Goal: Task Accomplishment & Management: Manage account settings

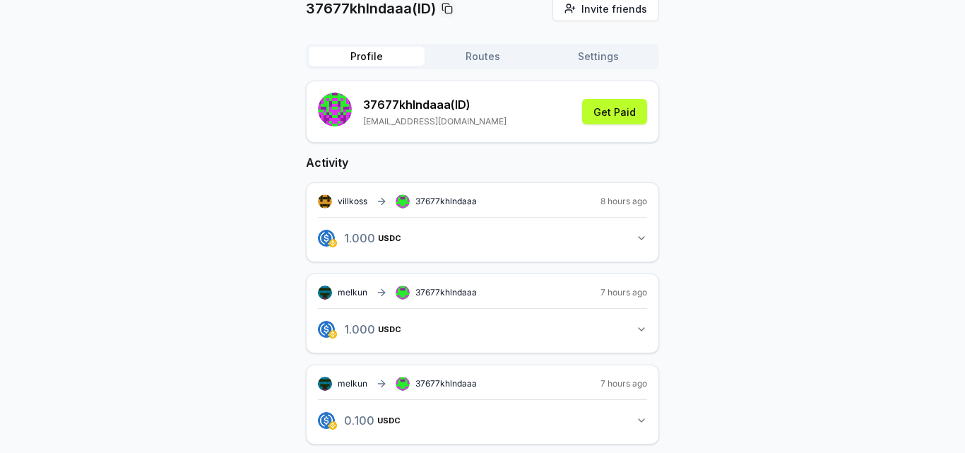
scroll to position [126, 0]
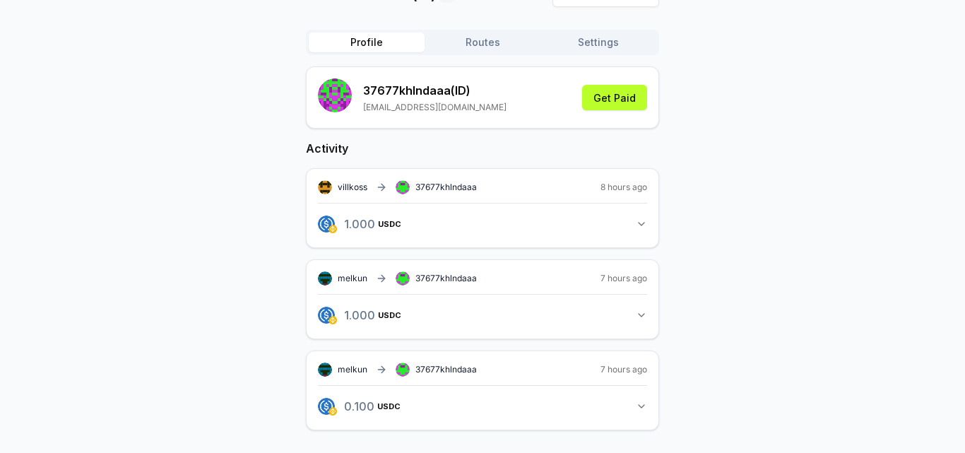
click at [645, 408] on icon "button" at bounding box center [641, 406] width 11 height 11
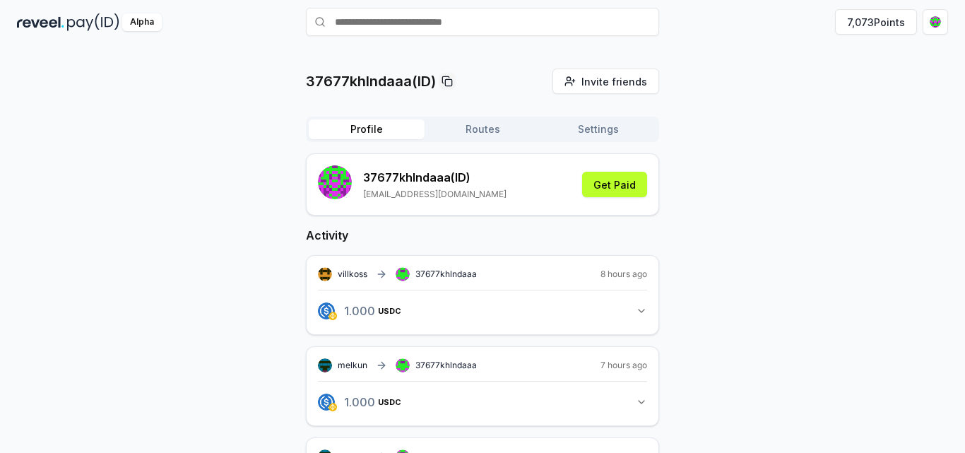
scroll to position [0, 0]
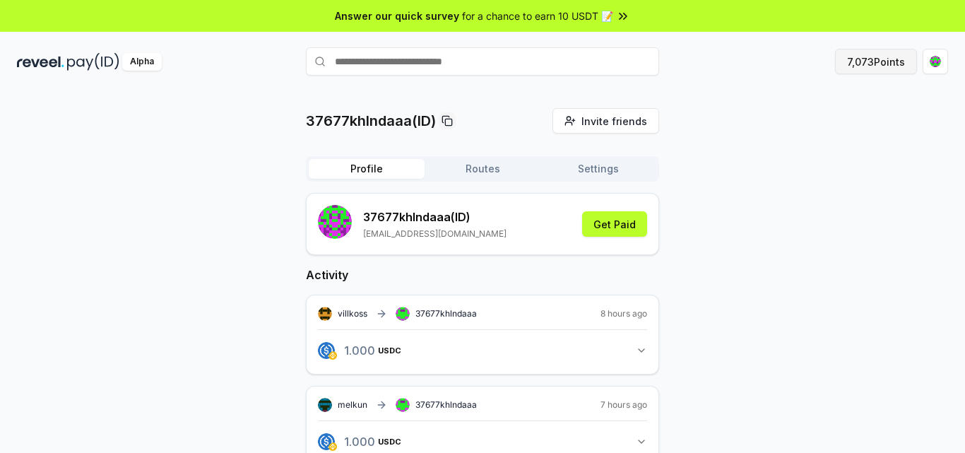
click at [888, 69] on button "7,073 Points" at bounding box center [876, 61] width 82 height 25
